Goal: Information Seeking & Learning: Learn about a topic

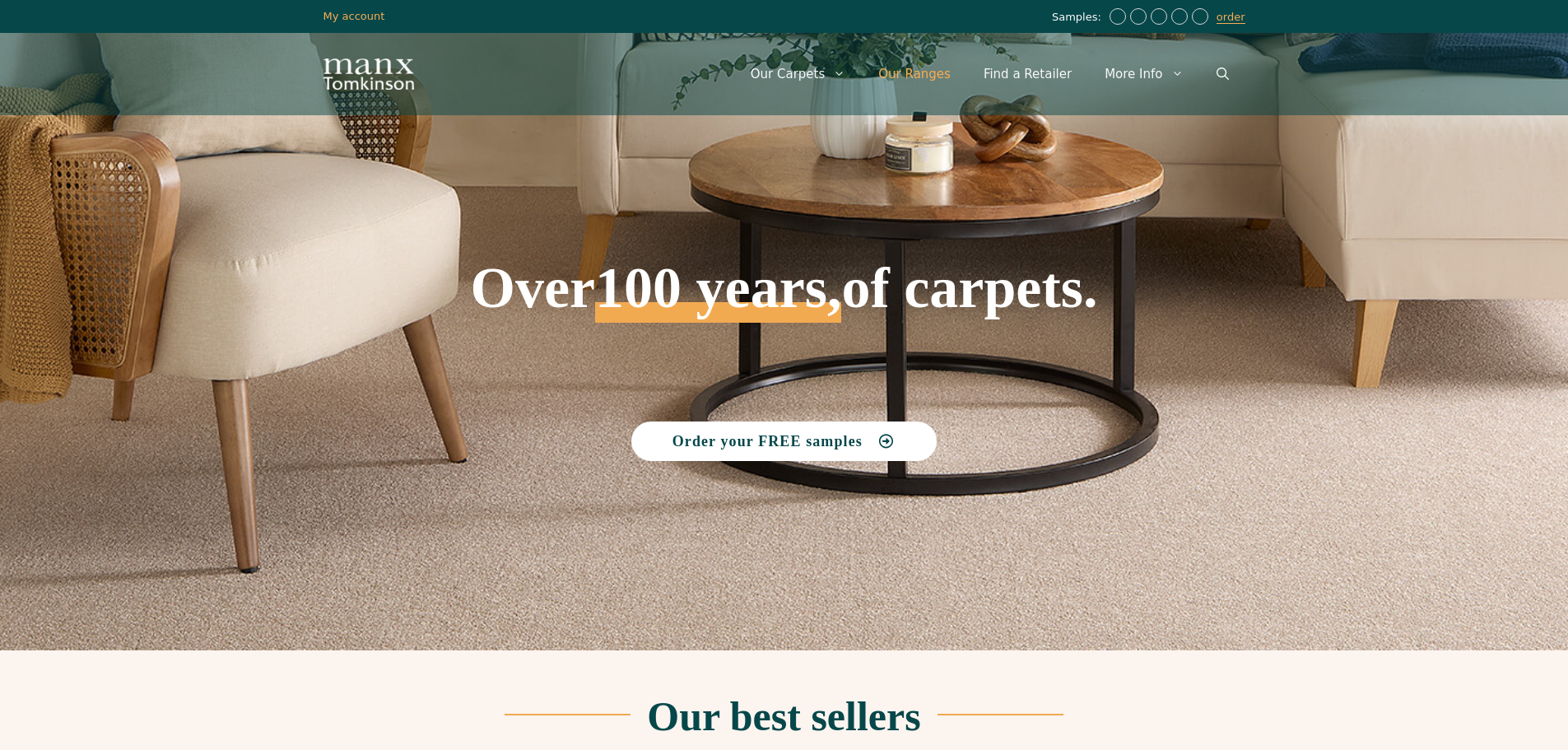
click at [921, 62] on link "Our Ranges" at bounding box center [914, 75] width 105 height 50
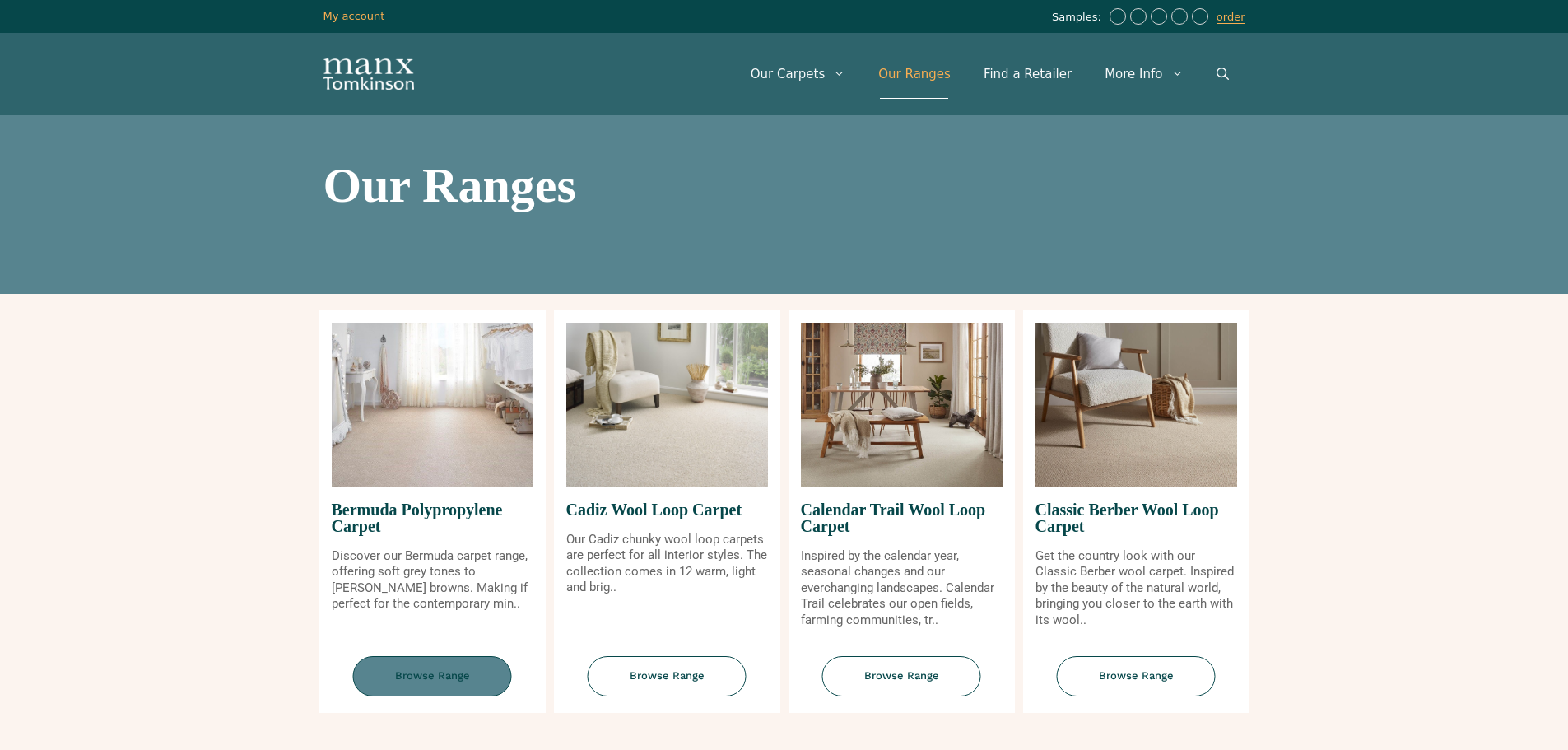
click at [442, 656] on span "Browse Range" at bounding box center [432, 676] width 159 height 41
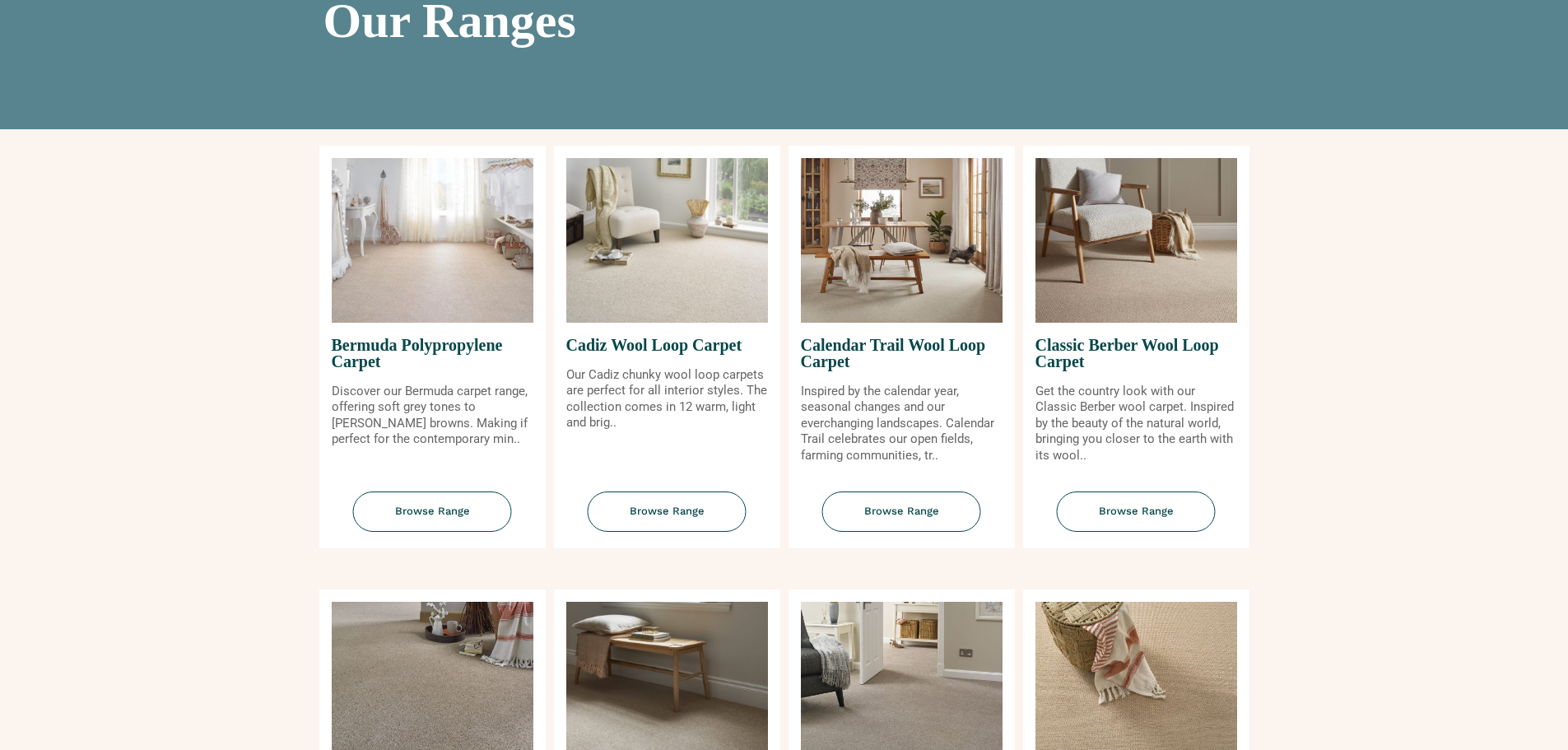
scroll to position [330, 0]
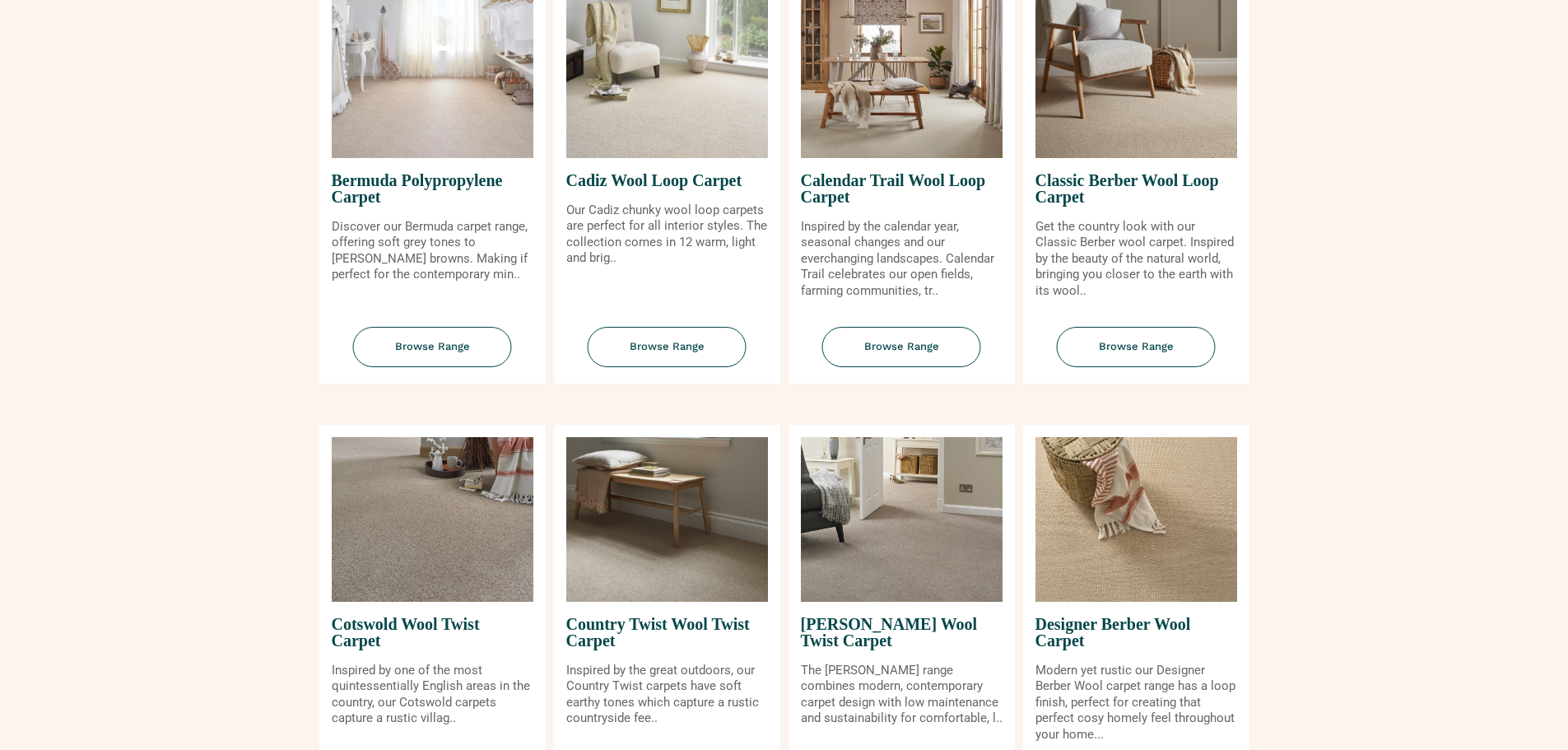
click at [411, 103] on img at bounding box center [432, 76] width 202 height 164
click at [439, 348] on span "Browse Range" at bounding box center [432, 347] width 159 height 41
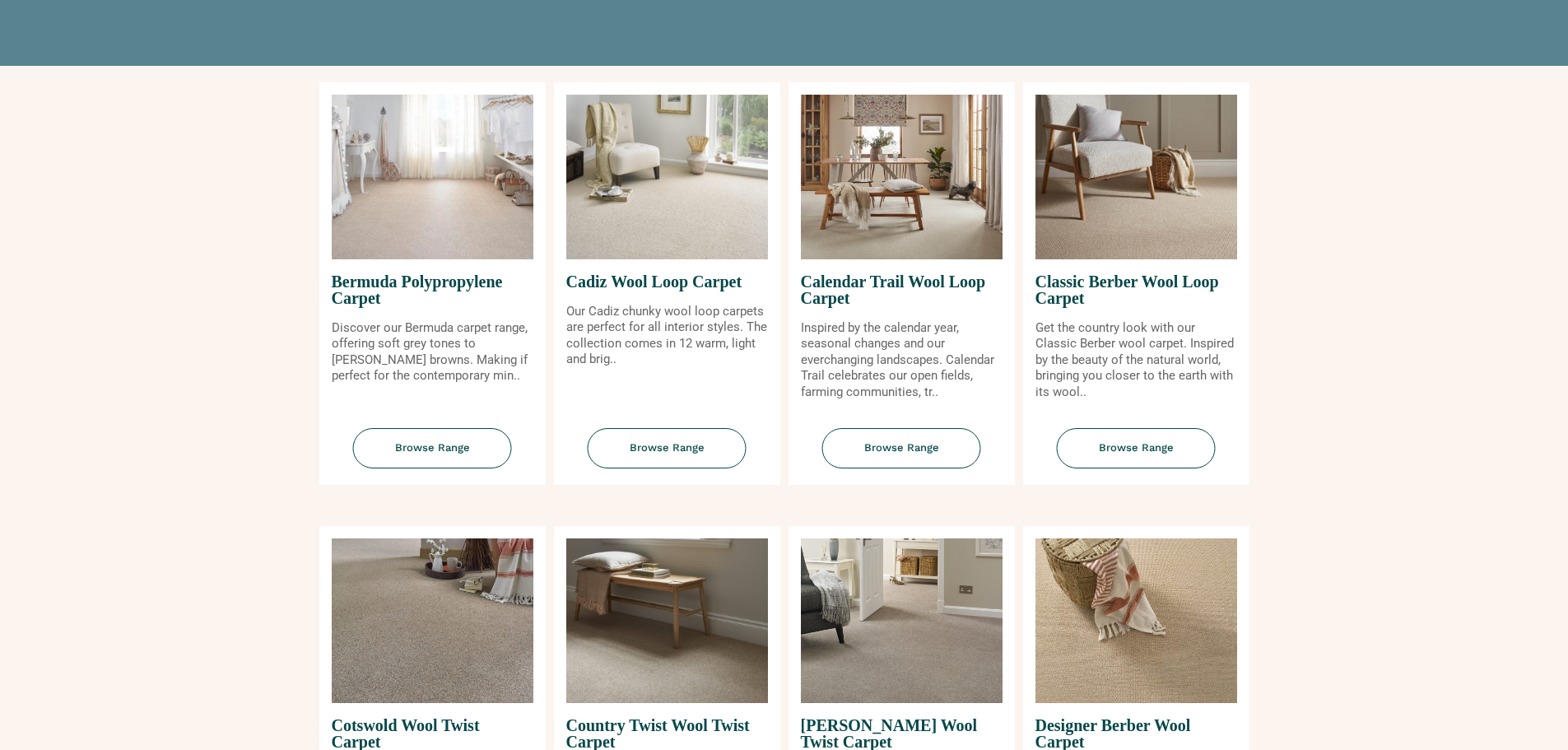
scroll to position [0, 0]
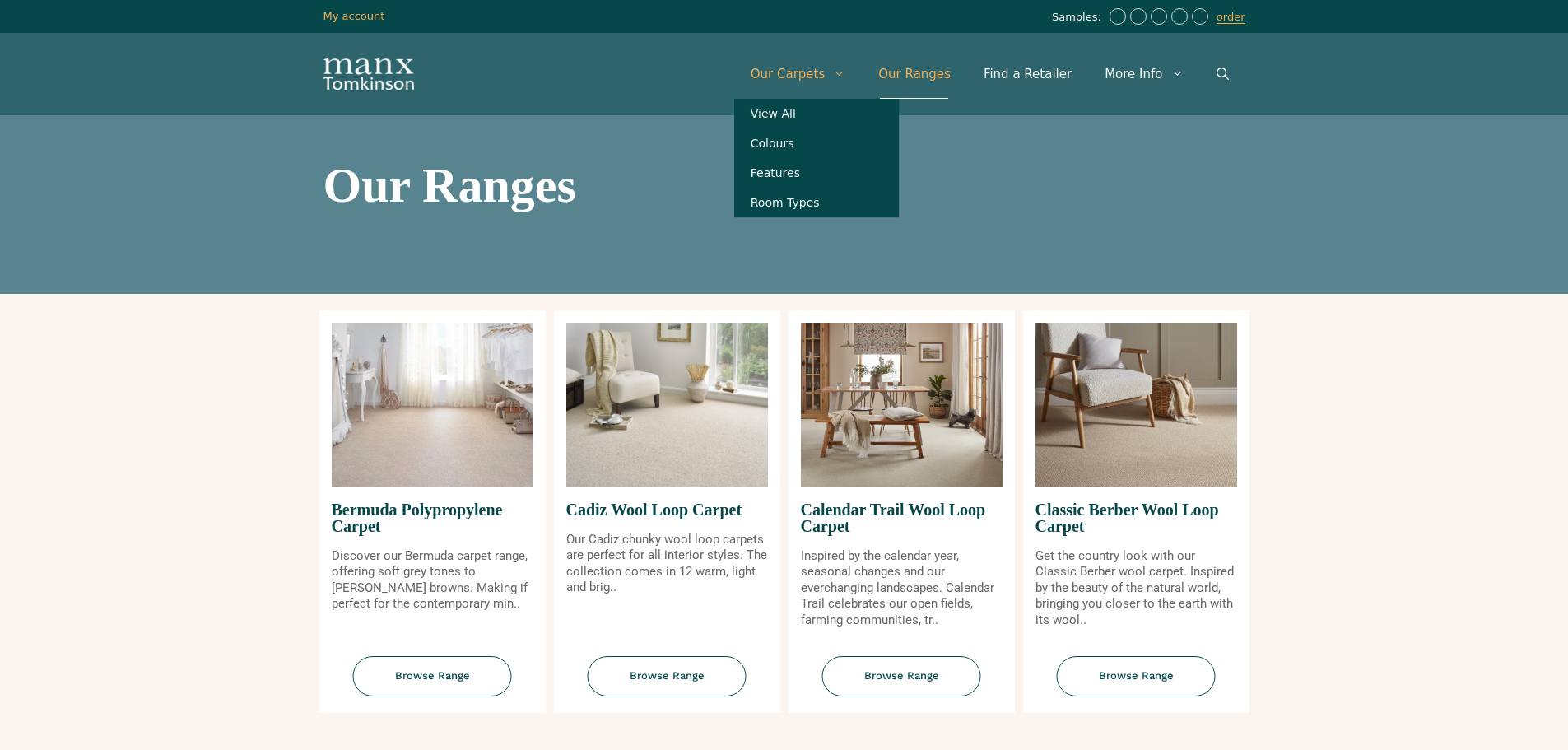
click at [848, 81] on span "Primary" at bounding box center [843, 75] width 37 height 50
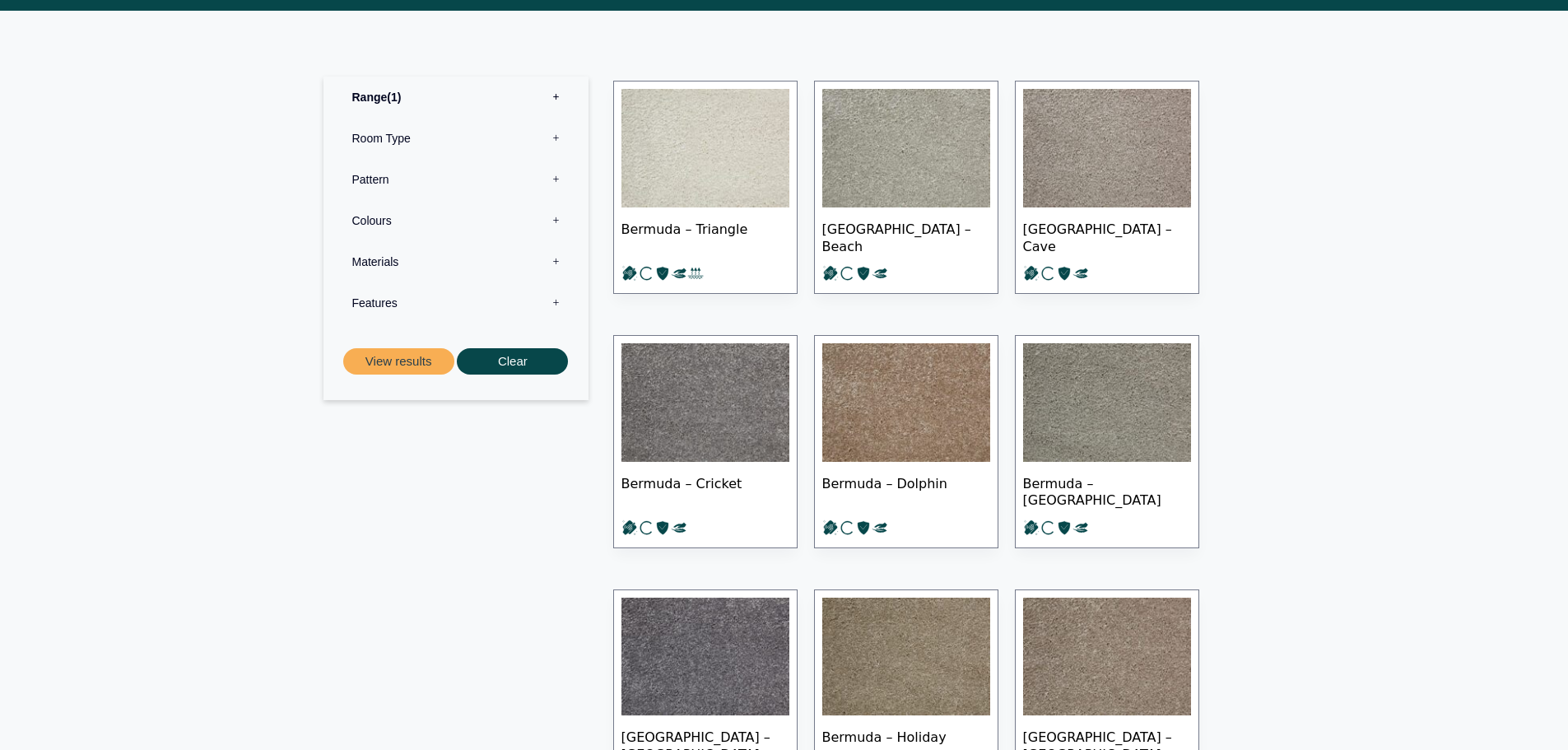
scroll to position [742, 0]
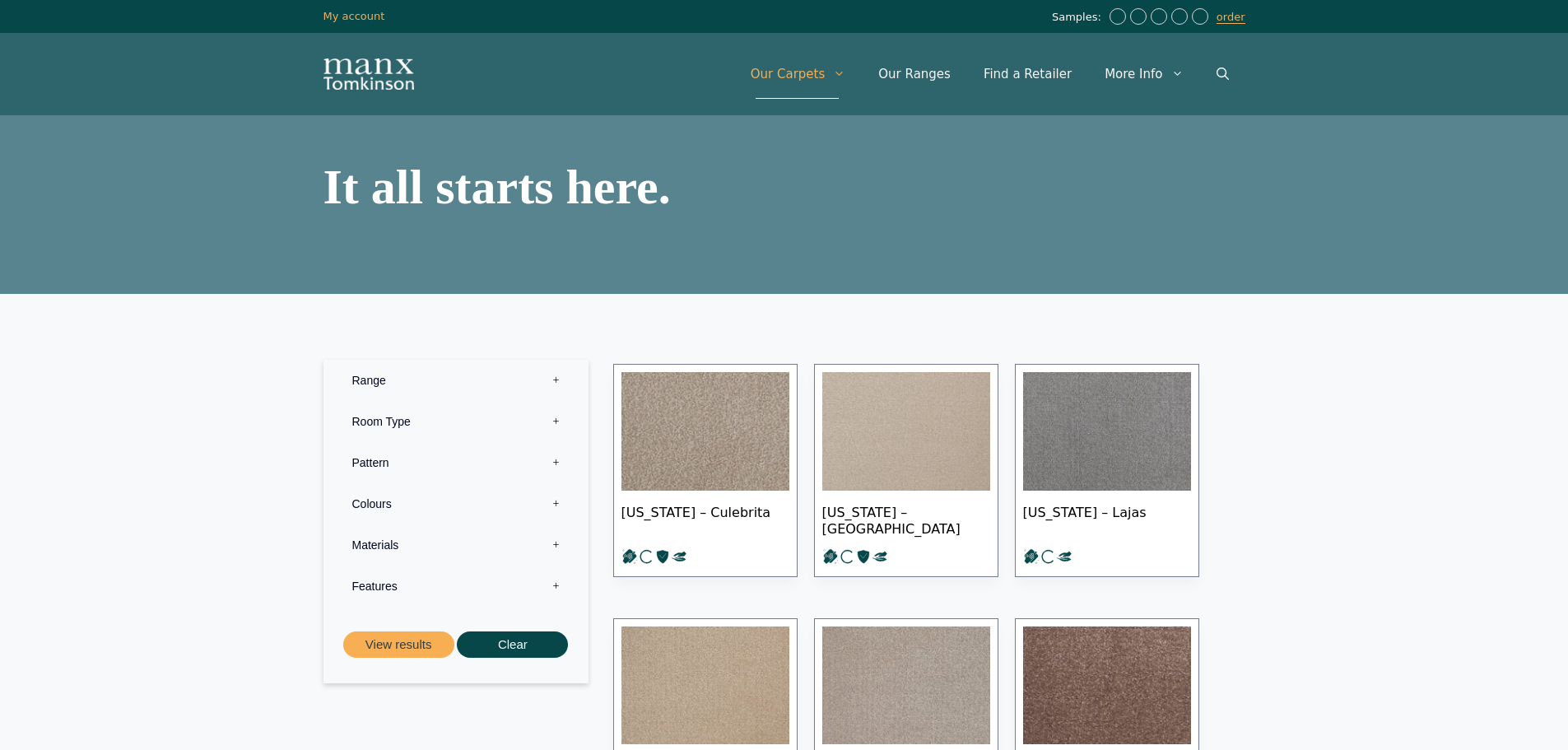
click at [466, 545] on label "Materials 0" at bounding box center [457, 546] width 241 height 42
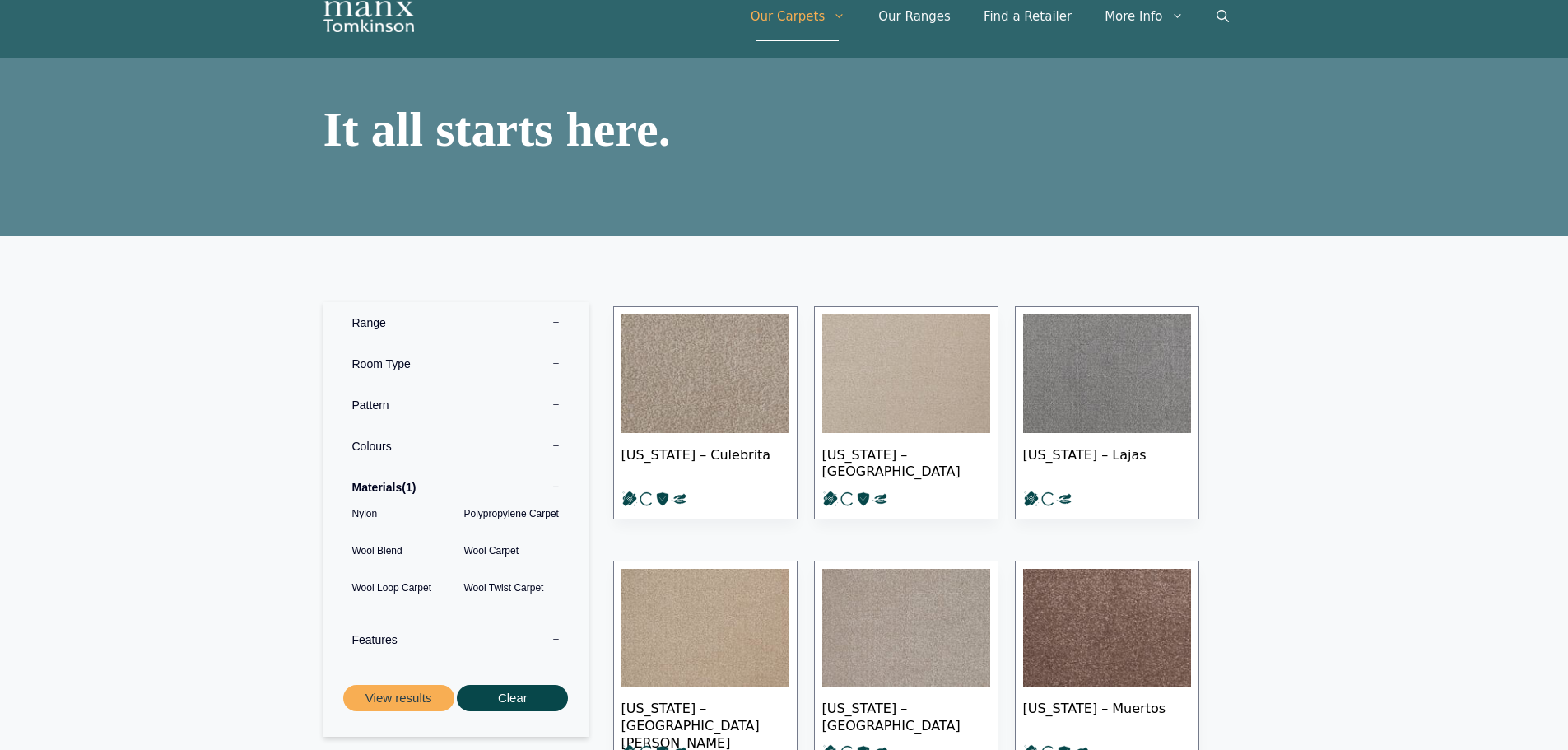
scroll to position [164, 0]
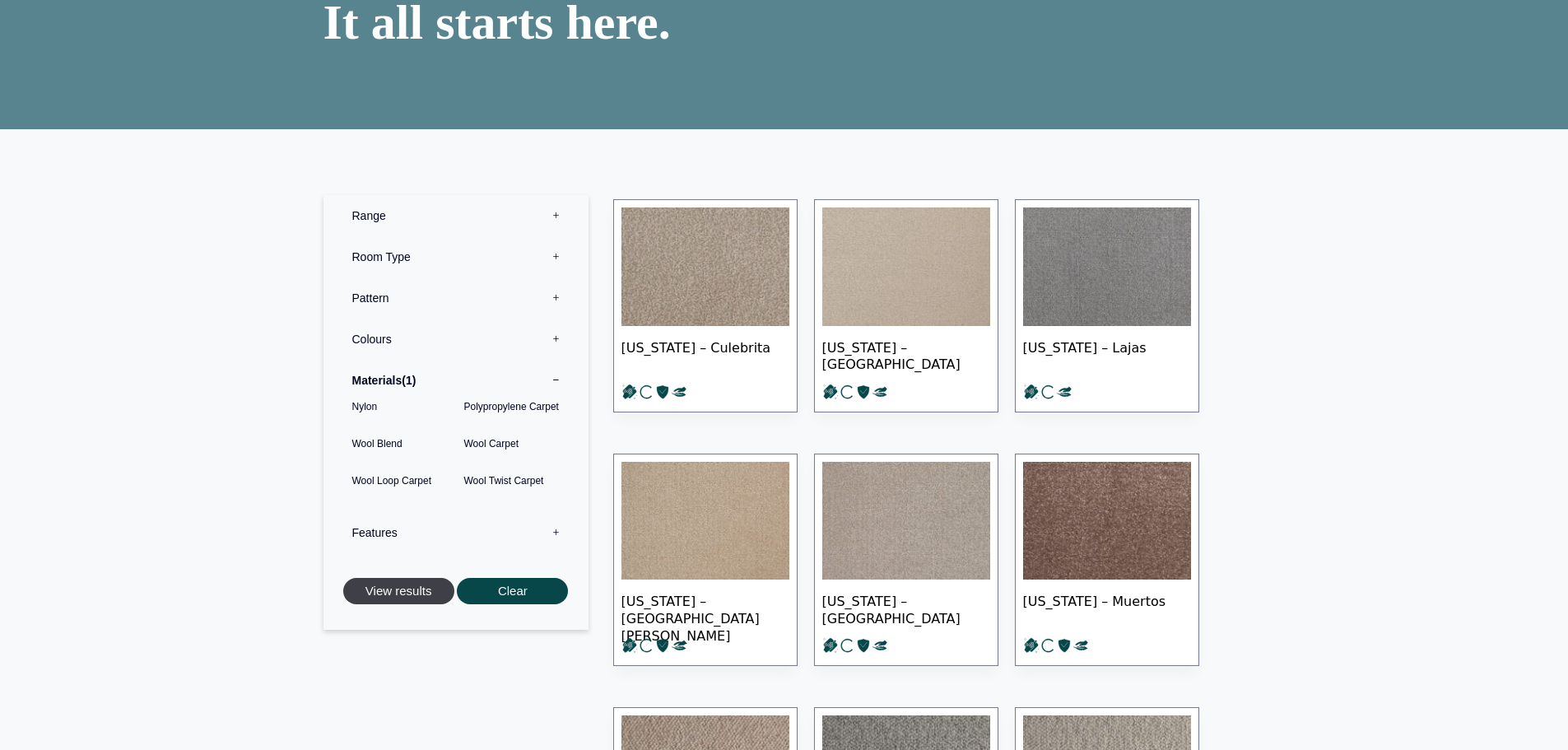
click at [405, 590] on button "View results" at bounding box center [399, 591] width 111 height 27
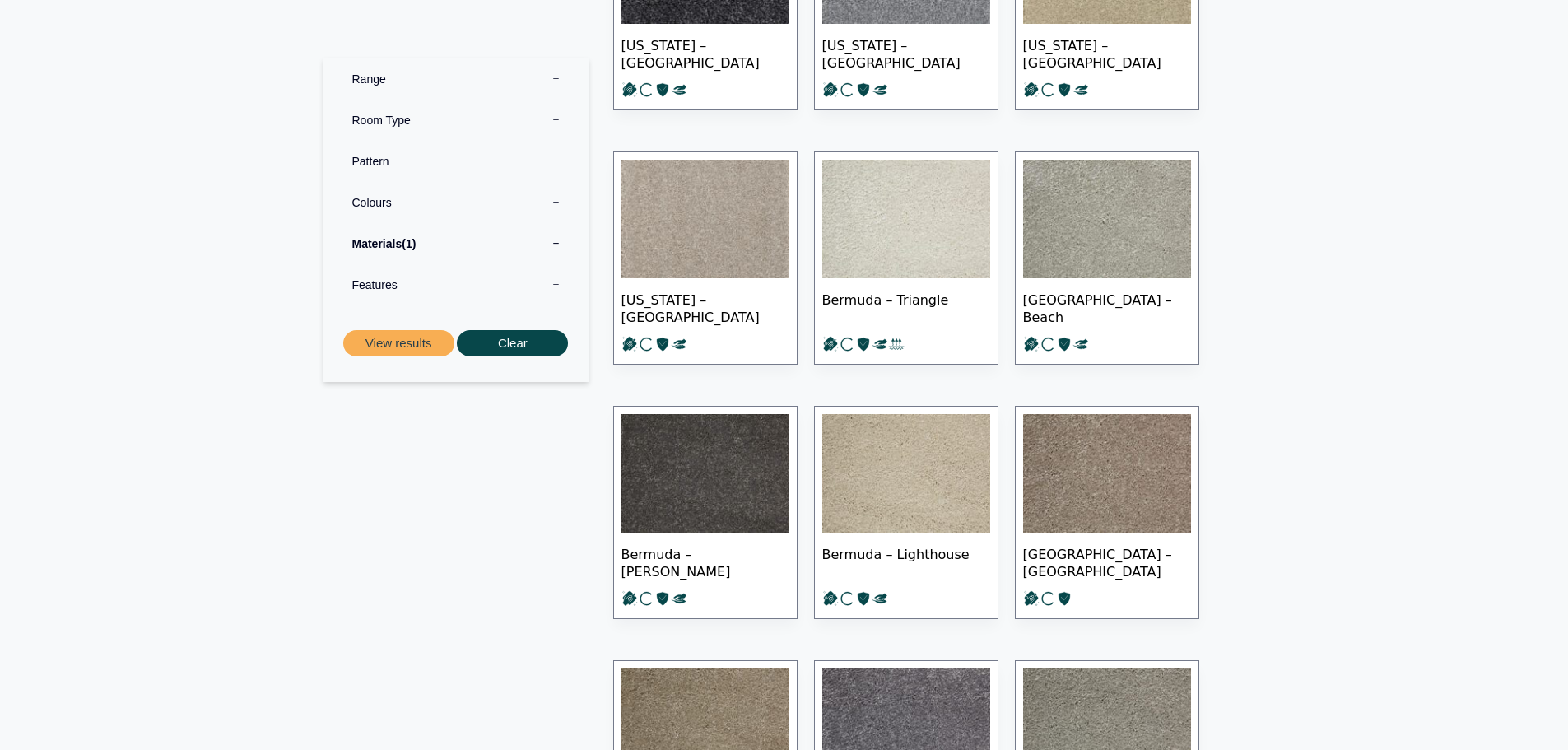
scroll to position [1348, 0]
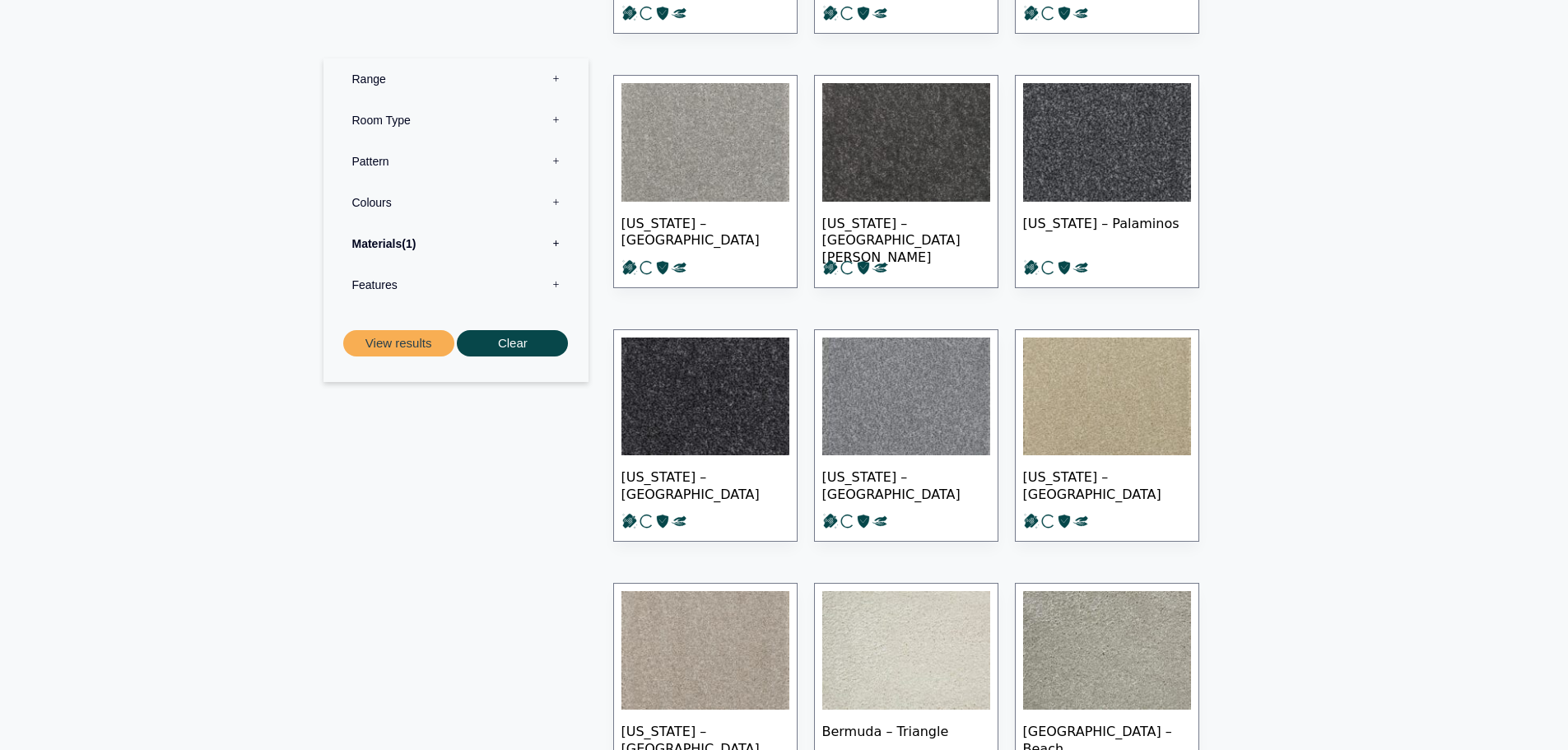
drag, startPoint x: 1362, startPoint y: 548, endPoint x: 1326, endPoint y: 402, distance: 150.4
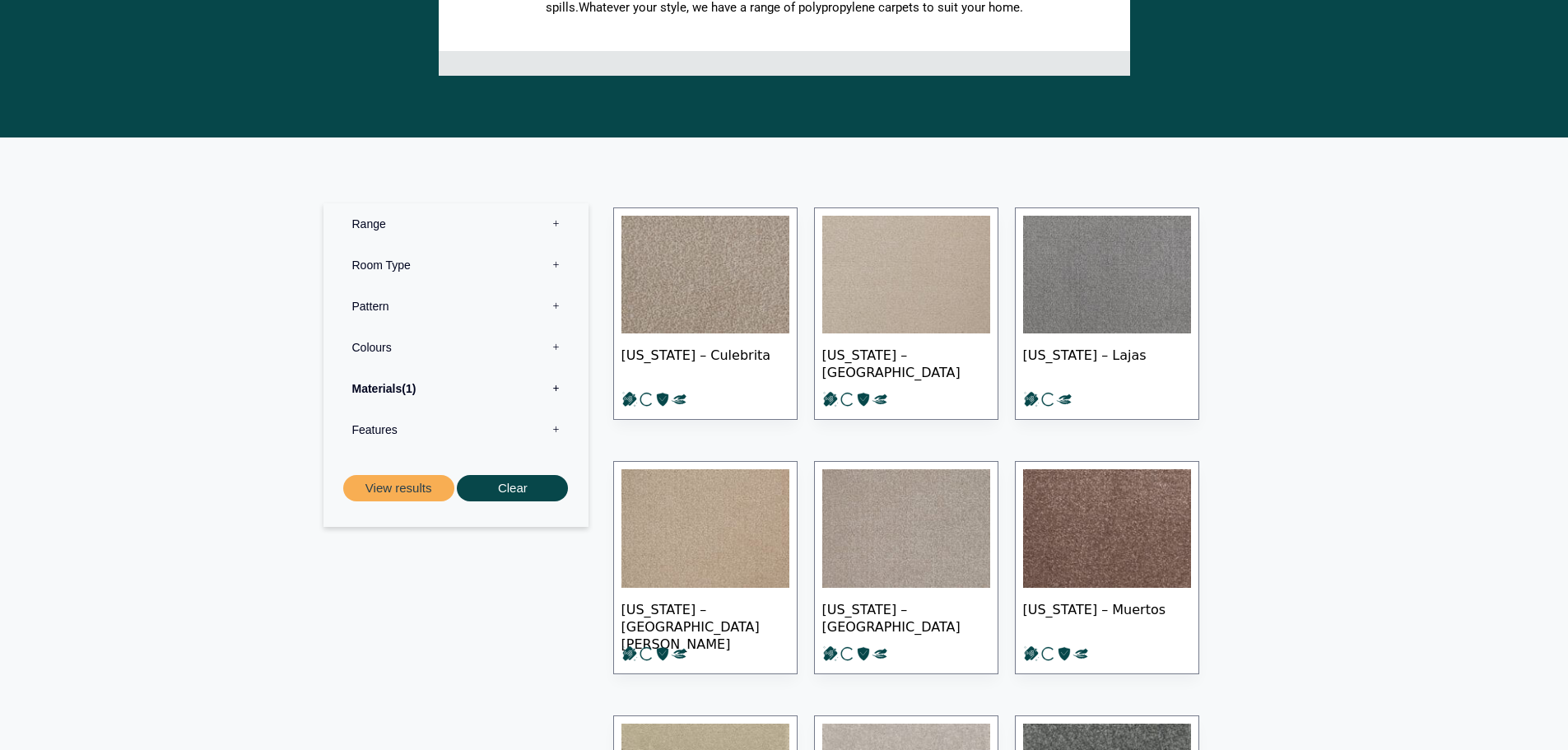
scroll to position [0, 0]
